Goal: Task Accomplishment & Management: Use online tool/utility

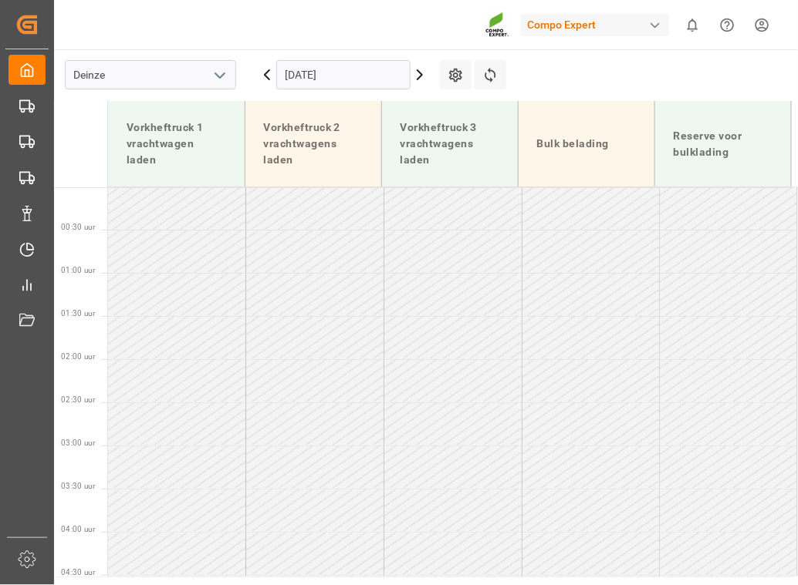
scroll to position [675, 0]
